Goal: Transaction & Acquisition: Book appointment/travel/reservation

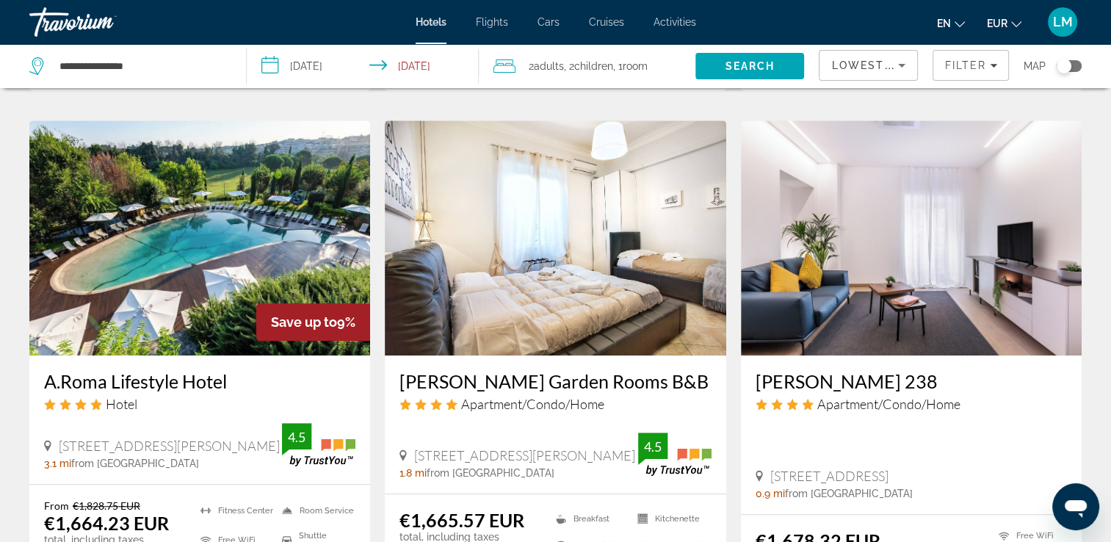
scroll to position [1175, 0]
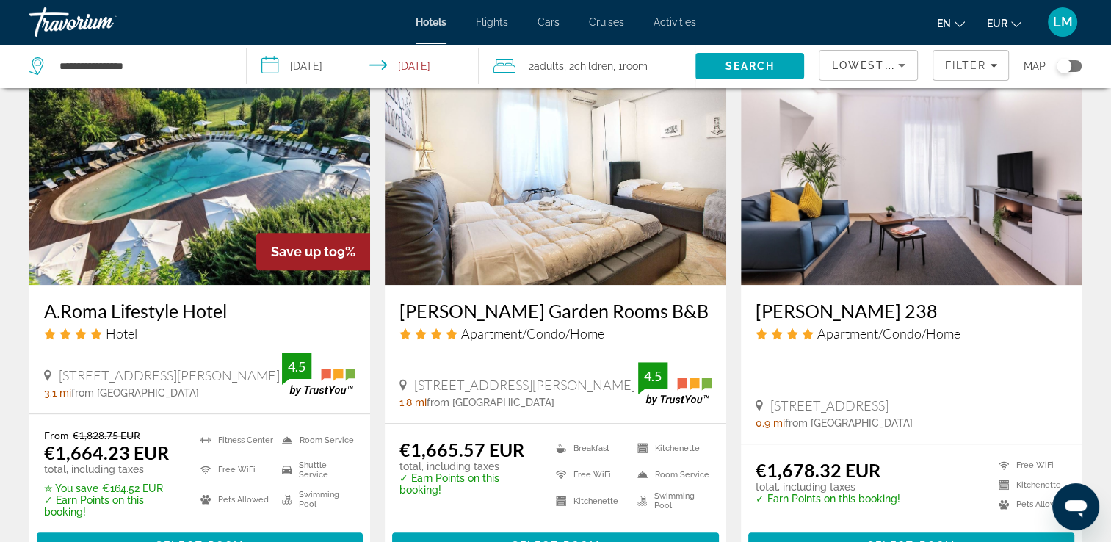
drag, startPoint x: 43, startPoint y: 313, endPoint x: 228, endPoint y: 314, distance: 185.1
click at [228, 314] on div "A.Roma Lifestyle Hotel Hotel [STREET_ADDRESS][PERSON_NAME], [GEOGRAPHIC_DATA] 3…" at bounding box center [199, 349] width 341 height 129
drag, startPoint x: 228, startPoint y: 314, endPoint x: 207, endPoint y: 311, distance: 20.8
copy h3 "A.Roma Lifestyle Hotel"
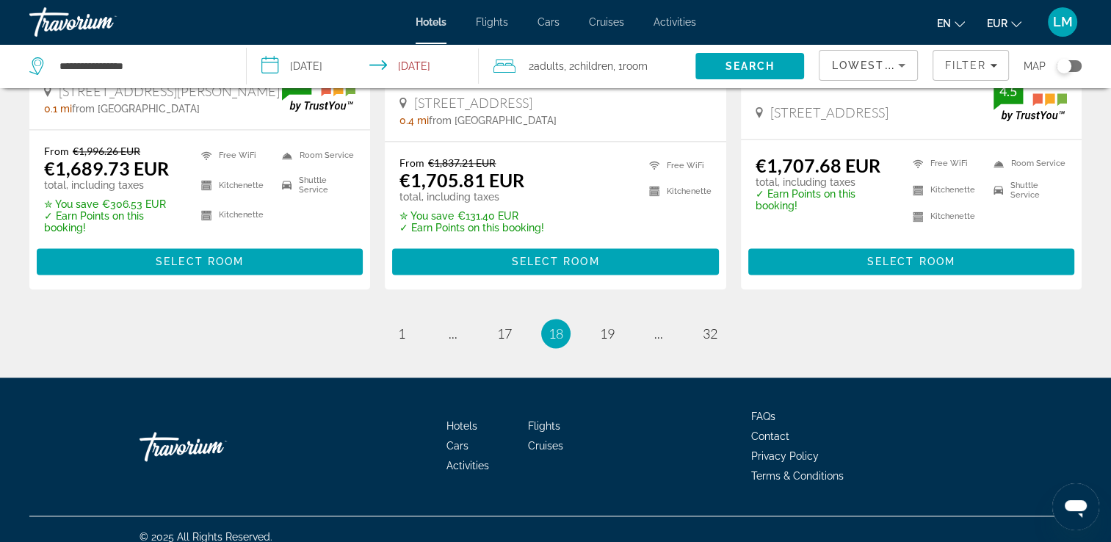
scroll to position [2050, 0]
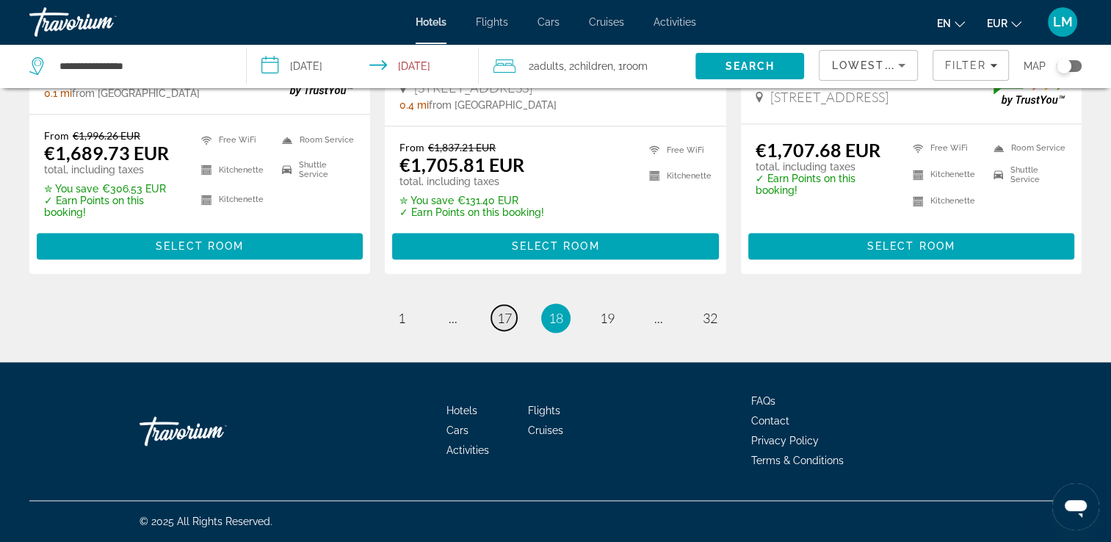
click at [499, 316] on span "17" at bounding box center [504, 318] width 15 height 16
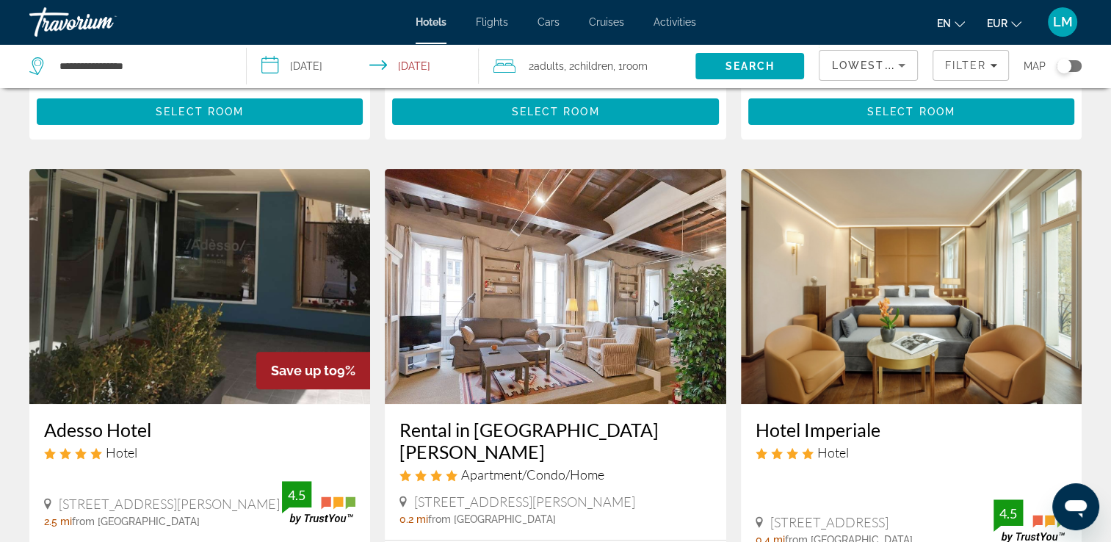
scroll to position [588, 0]
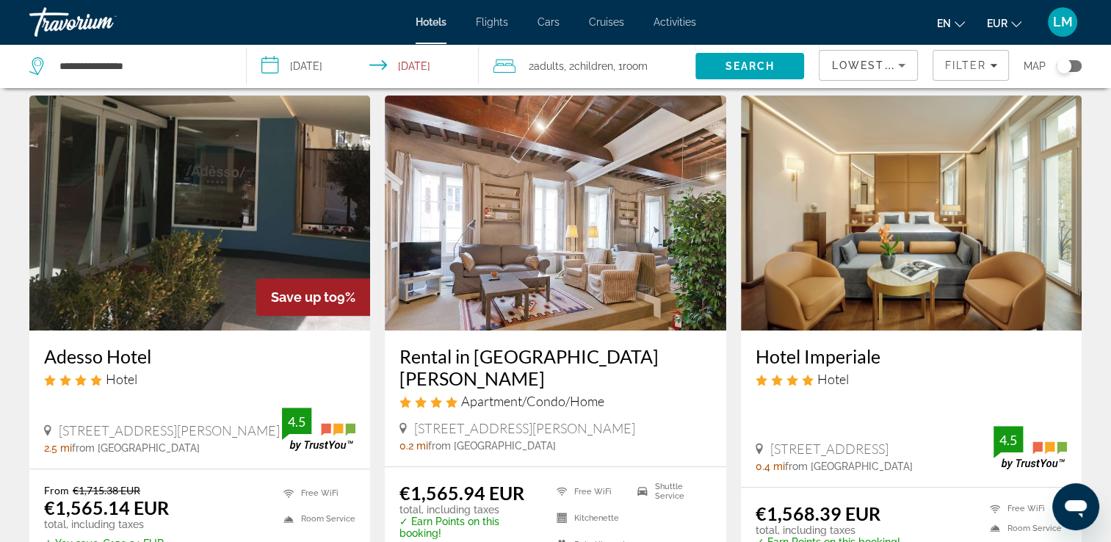
drag, startPoint x: 41, startPoint y: 356, endPoint x: 151, endPoint y: 358, distance: 110.2
click at [151, 358] on div "Adesso Hotel Hotel [STREET_ADDRESS][PERSON_NAME] 2.5 mi from [GEOGRAPHIC_DATA] …" at bounding box center [199, 399] width 341 height 138
drag, startPoint x: 151, startPoint y: 358, endPoint x: 143, endPoint y: 358, distance: 8.1
copy h3 "Adesso Hotel"
drag, startPoint x: 798, startPoint y: 357, endPoint x: 888, endPoint y: 358, distance: 90.3
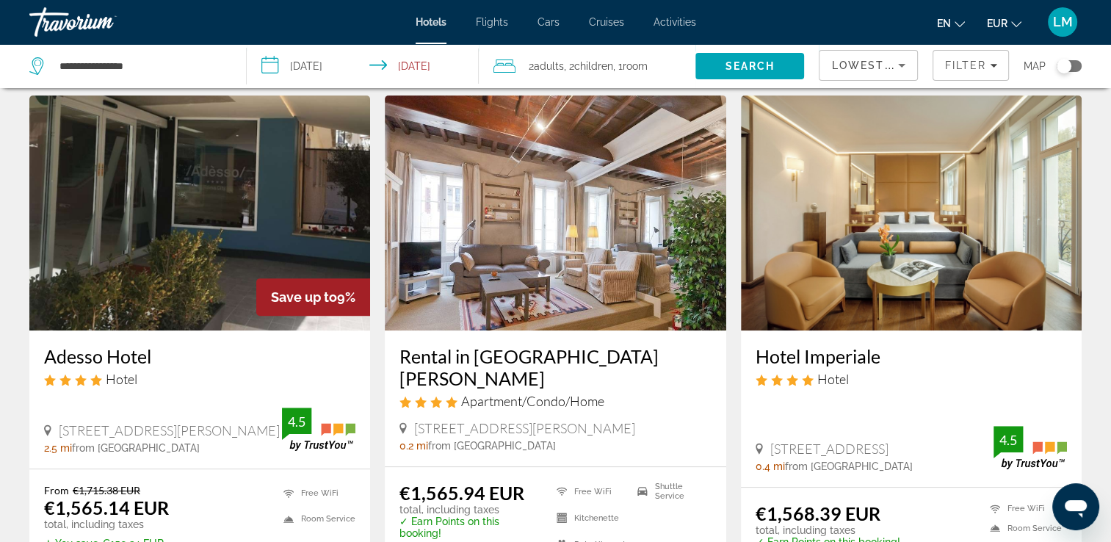
click at [888, 358] on div "Hotel Imperiale Hotel [STREET_ADDRESS] 0.4 mi from [GEOGRAPHIC_DATA] from hotel…" at bounding box center [911, 408] width 341 height 156
drag, startPoint x: 888, startPoint y: 358, endPoint x: 866, endPoint y: 360, distance: 22.1
copy h3 "Hotel Imperiale"
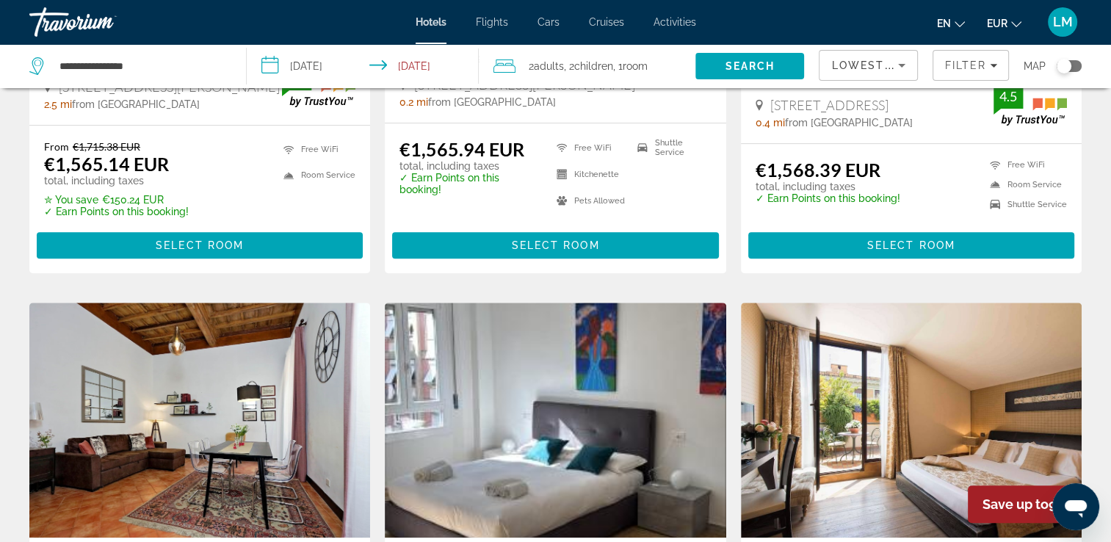
scroll to position [1175, 0]
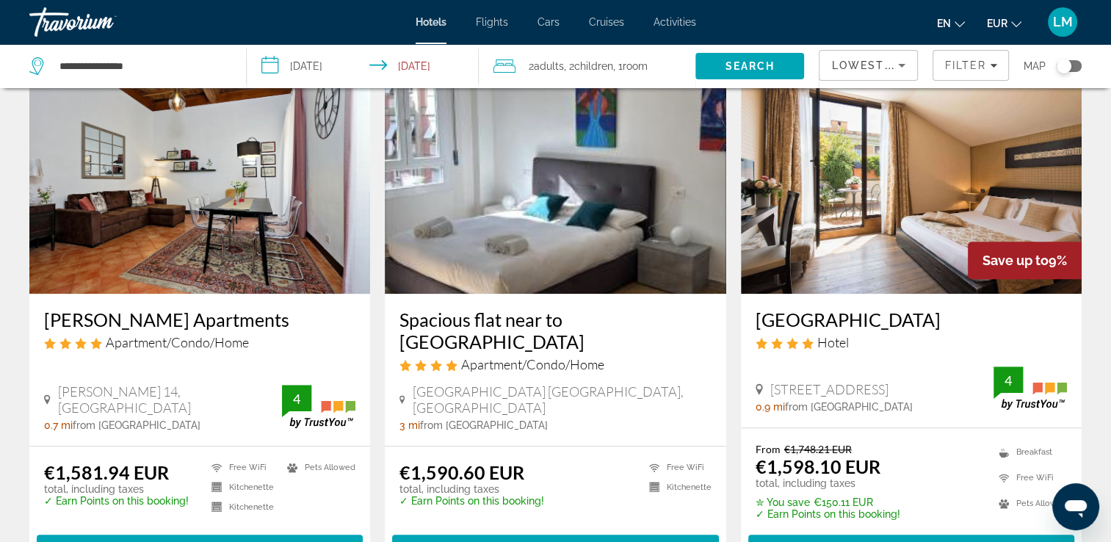
drag, startPoint x: 741, startPoint y: 307, endPoint x: 940, endPoint y: 319, distance: 199.4
click at [940, 319] on div "[GEOGRAPHIC_DATA] Hotel [STREET_ADDRESS] 0.9 mi from [GEOGRAPHIC_DATA] from [GE…" at bounding box center [911, 361] width 341 height 134
drag, startPoint x: 940, startPoint y: 319, endPoint x: 917, endPoint y: 322, distance: 23.8
drag, startPoint x: 917, startPoint y: 322, endPoint x: 783, endPoint y: 308, distance: 134.5
copy h3 "[GEOGRAPHIC_DATA]"
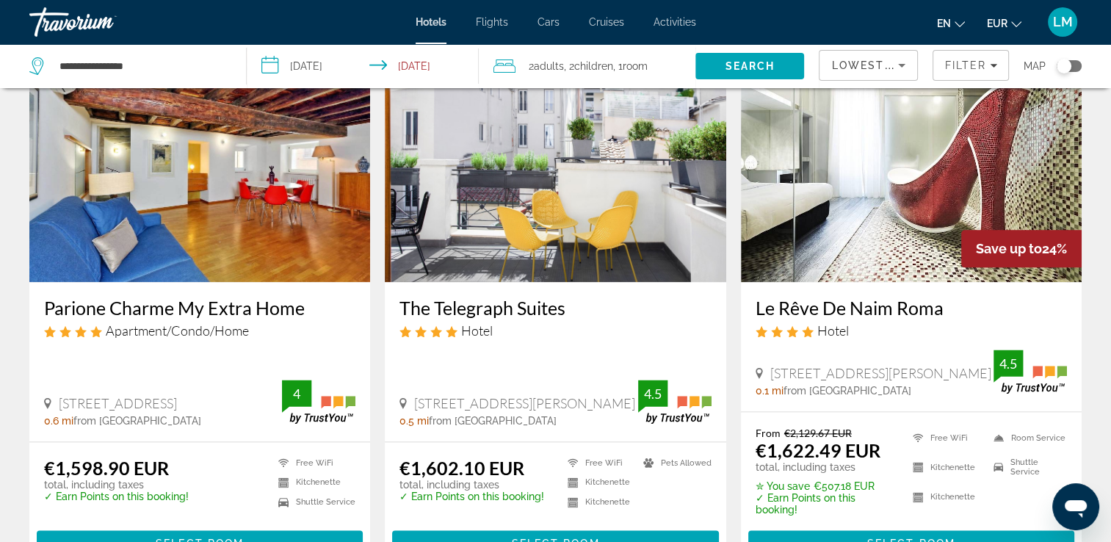
scroll to position [1689, 0]
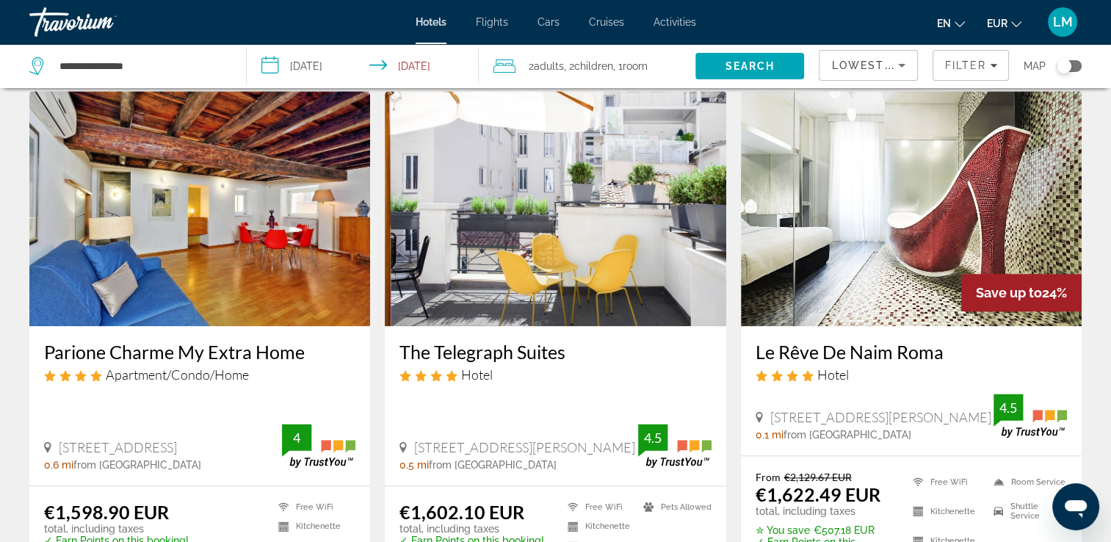
drag, startPoint x: 394, startPoint y: 335, endPoint x: 576, endPoint y: 341, distance: 182.2
click at [576, 341] on div "The Telegraph Suites Hotel [GEOGRAPHIC_DATA][PERSON_NAME], [GEOGRAPHIC_DATA] 0.…" at bounding box center [555, 405] width 341 height 159
drag, startPoint x: 576, startPoint y: 341, endPoint x: 559, endPoint y: 341, distance: 16.9
copy h3 "The Telegraph Suites"
drag, startPoint x: 789, startPoint y: 332, endPoint x: 940, endPoint y: 335, distance: 151.3
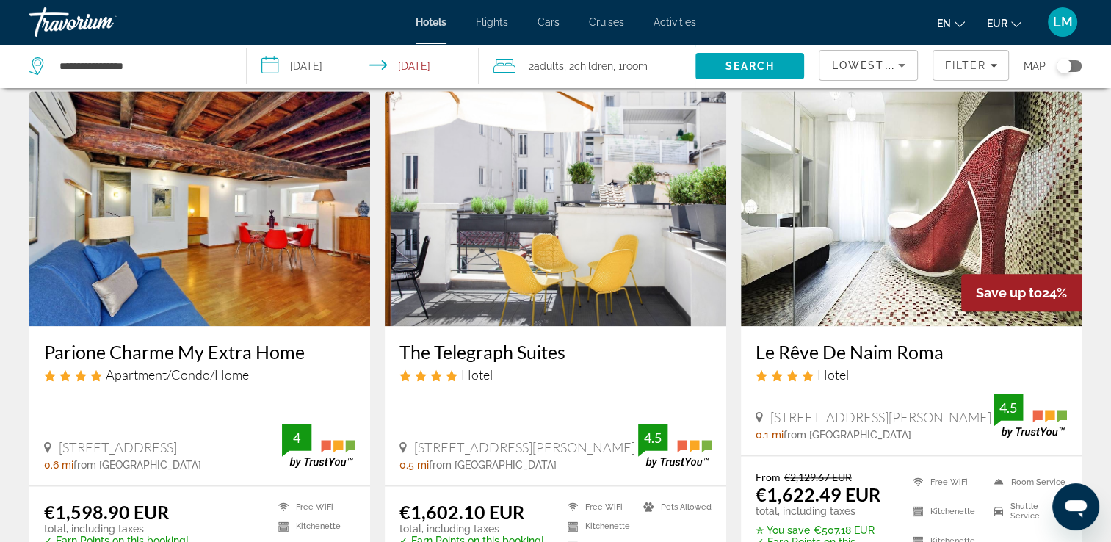
click at [940, 335] on div "Le Rêve De Naim Roma Hotel Via [PERSON_NAME] [PERSON_NAME] 3 Rome Rm 187 0.1 mi…" at bounding box center [911, 390] width 341 height 129
drag, startPoint x: 940, startPoint y: 335, endPoint x: 926, endPoint y: 340, distance: 14.9
copy h3 "Le Rêve De Naim Roma"
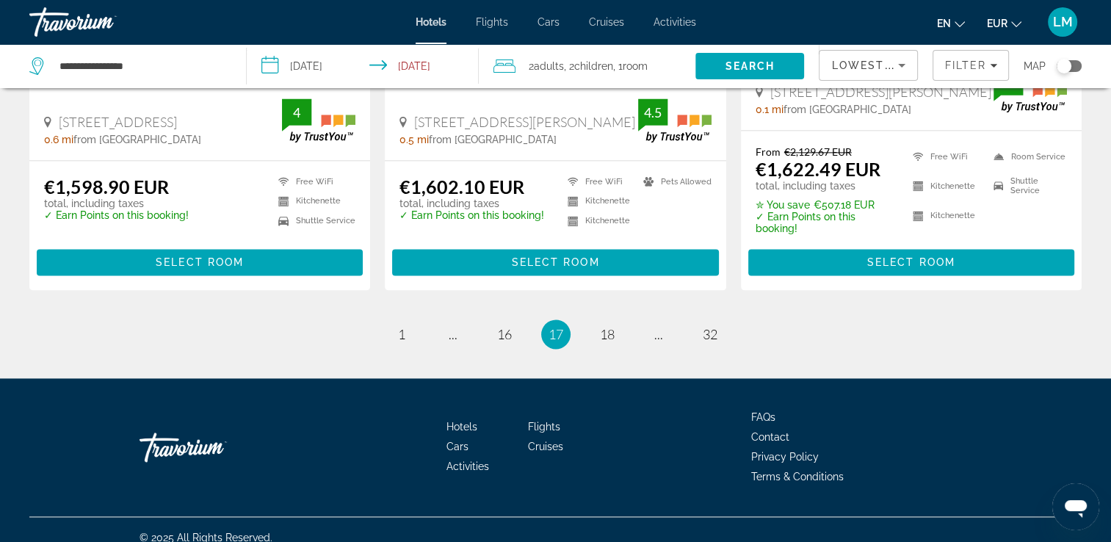
scroll to position [2016, 0]
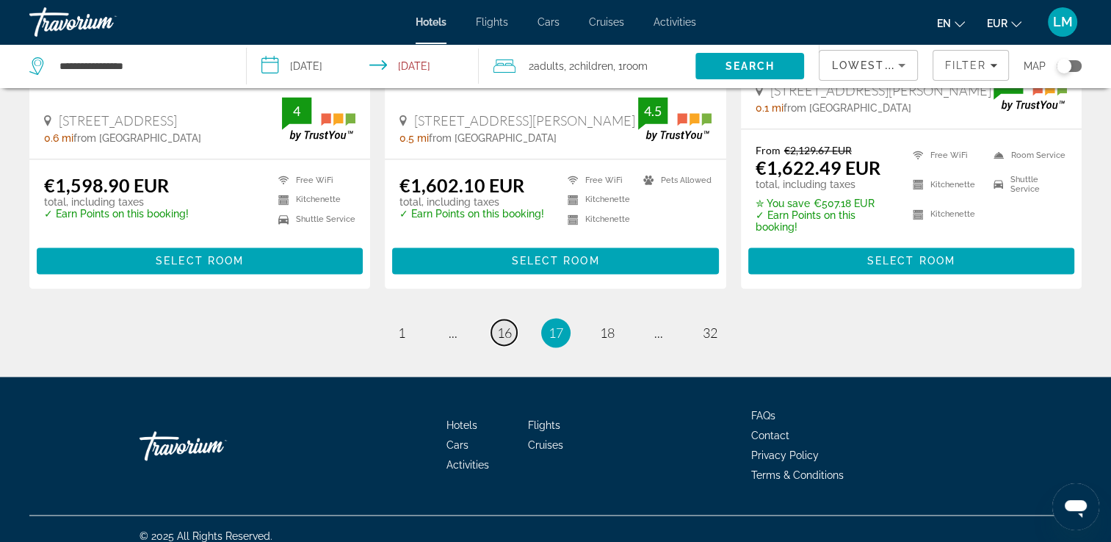
click at [510, 325] on span "16" at bounding box center [504, 333] width 15 height 16
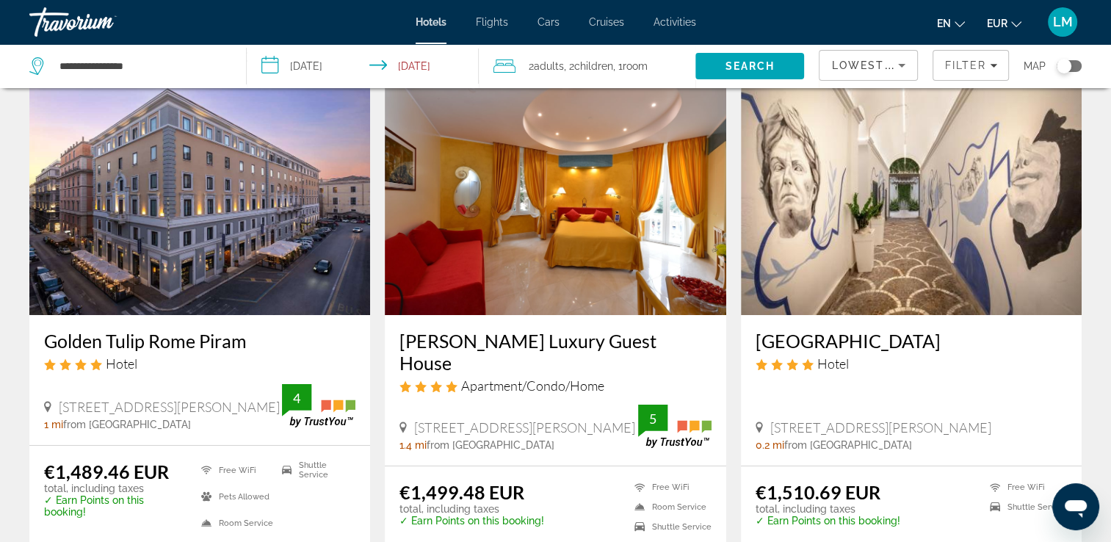
scroll to position [73, 0]
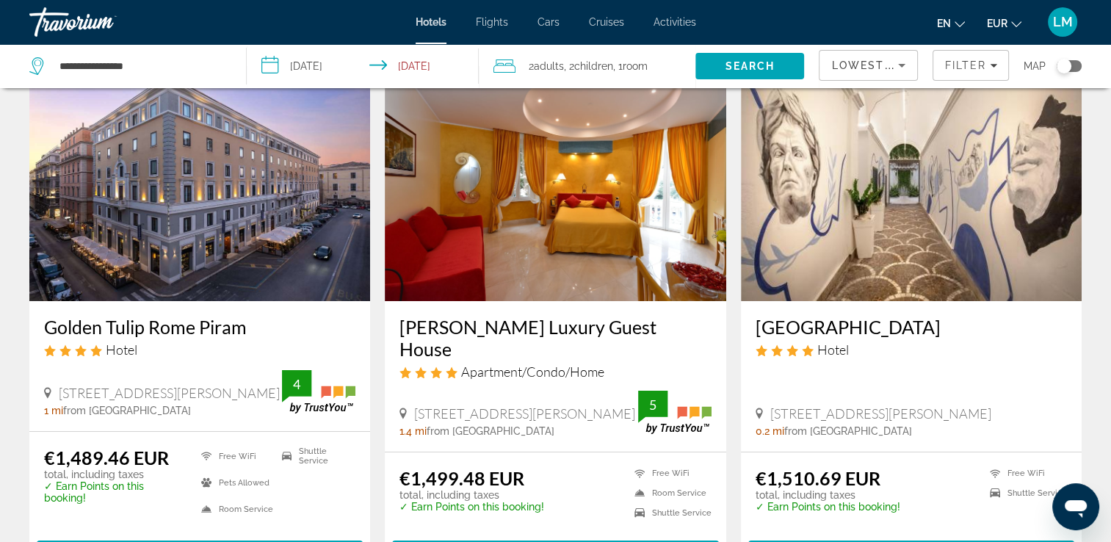
drag, startPoint x: 40, startPoint y: 329, endPoint x: 245, endPoint y: 333, distance: 205.7
click at [245, 333] on div "Golden Tulip Rome Piram Hotel [STREET_ADDRESS][PERSON_NAME], [GEOGRAPHIC_DATA] …" at bounding box center [199, 366] width 341 height 130
drag, startPoint x: 245, startPoint y: 333, endPoint x: 234, endPoint y: 333, distance: 11.0
copy h3 "Golden Tulip Rome Piram"
drag, startPoint x: 748, startPoint y: 327, endPoint x: 872, endPoint y: 330, distance: 123.4
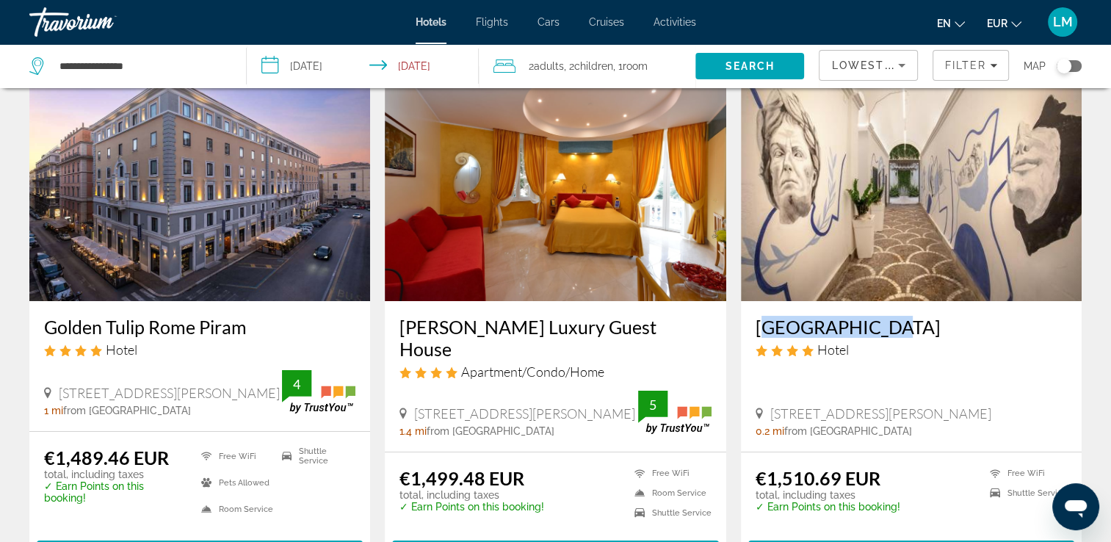
click at [872, 330] on div "[GEOGRAPHIC_DATA] Hotel [STREET_ADDRESS] 0.2 mi from [GEOGRAPHIC_DATA] from hot…" at bounding box center [911, 376] width 341 height 151
drag, startPoint x: 872, startPoint y: 330, endPoint x: 856, endPoint y: 329, distance: 16.2
copy h3 "[GEOGRAPHIC_DATA]"
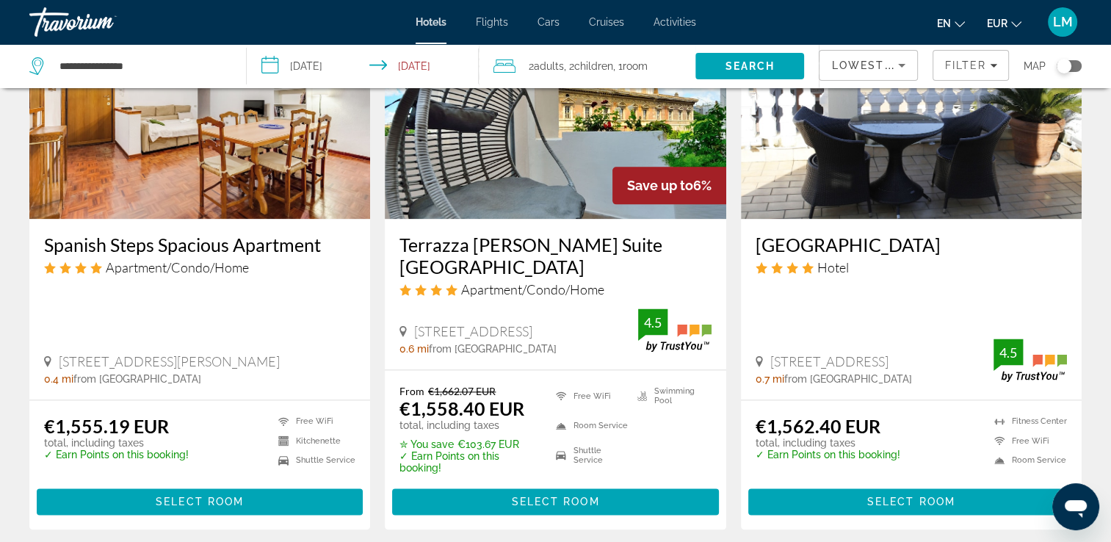
scroll to position [1749, 0]
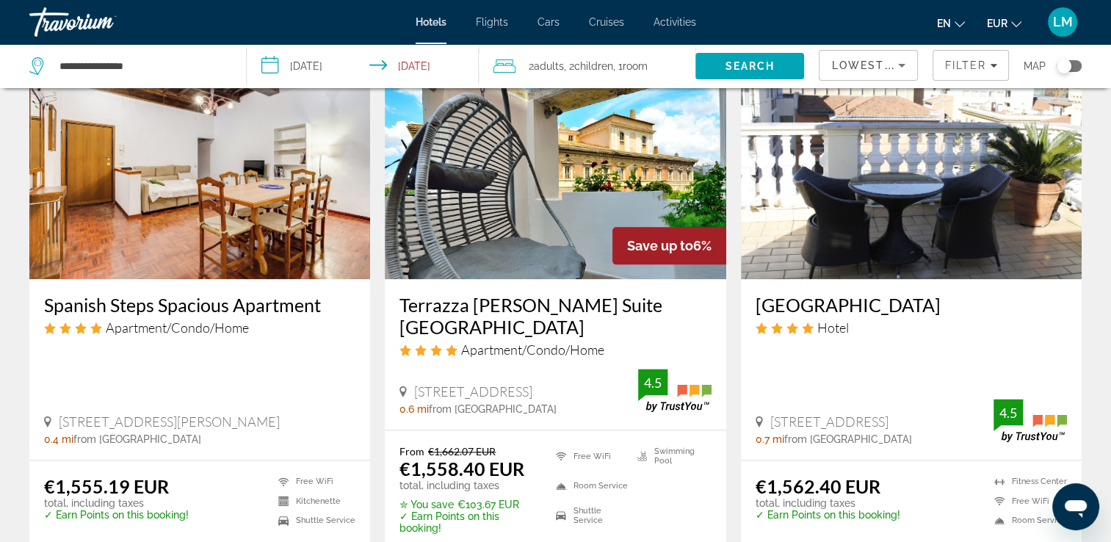
drag, startPoint x: 762, startPoint y: 279, endPoint x: 955, endPoint y: 276, distance: 193.9
click at [955, 279] on div "[GEOGRAPHIC_DATA] Hotel [STREET_ADDRESS] 0.7 mi from [GEOGRAPHIC_DATA] from hot…" at bounding box center [911, 369] width 341 height 181
drag, startPoint x: 955, startPoint y: 276, endPoint x: 864, endPoint y: 289, distance: 92.0
copy h3 "[GEOGRAPHIC_DATA]"
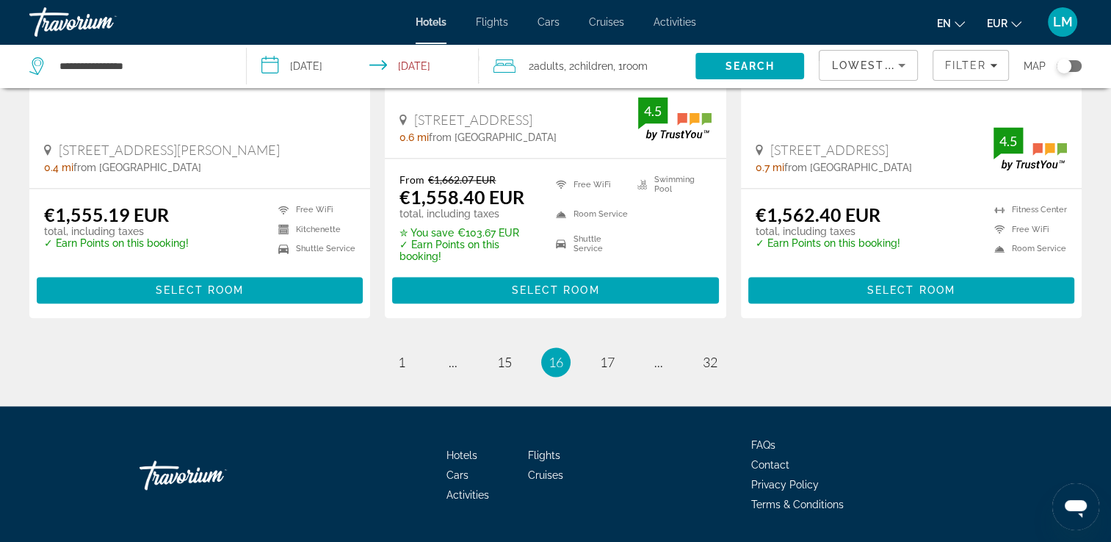
scroll to position [2043, 0]
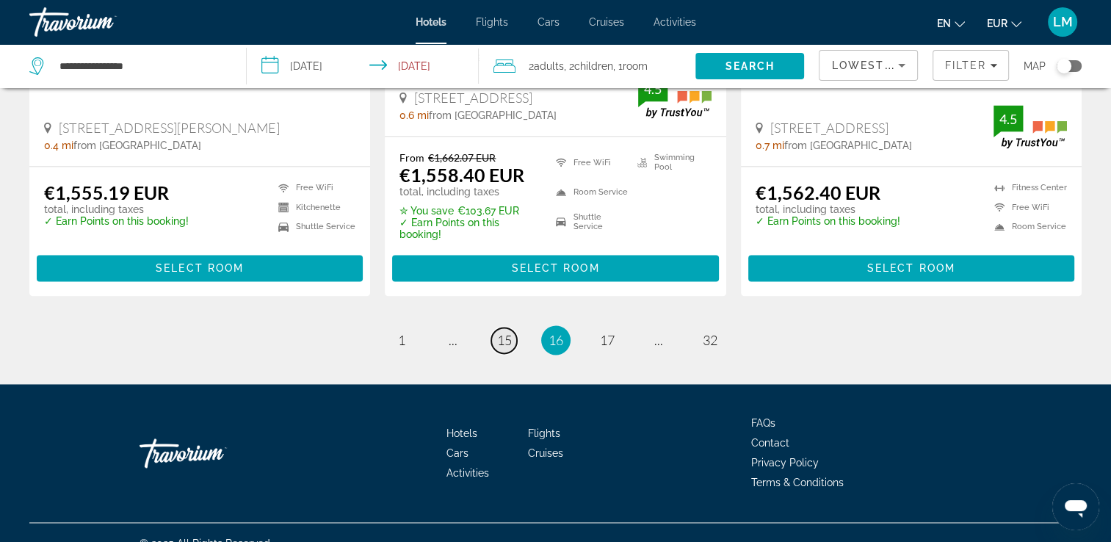
click at [510, 332] on span "15" at bounding box center [504, 340] width 15 height 16
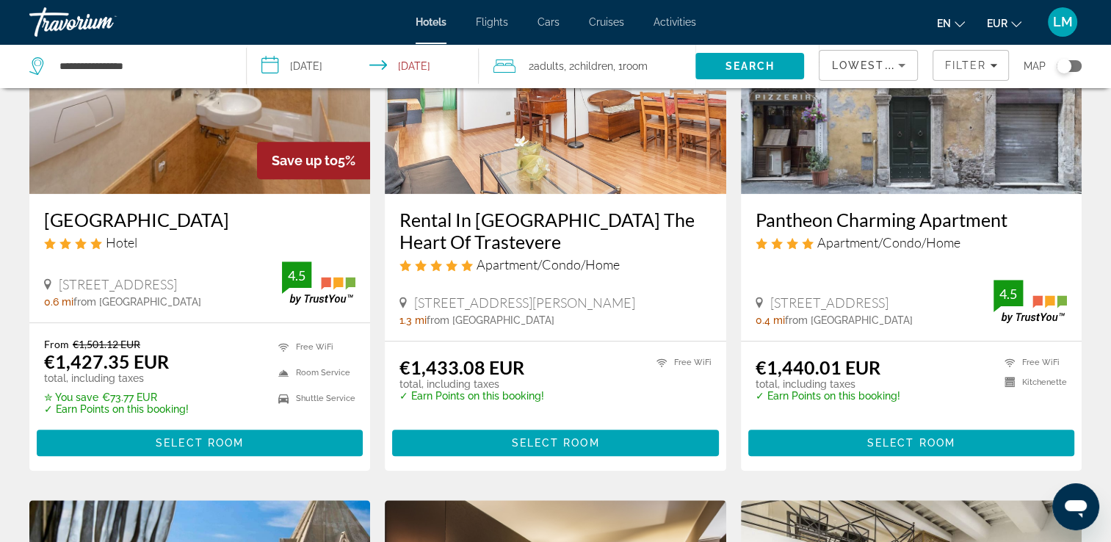
scroll to position [734, 0]
